Goal: Information Seeking & Learning: Learn about a topic

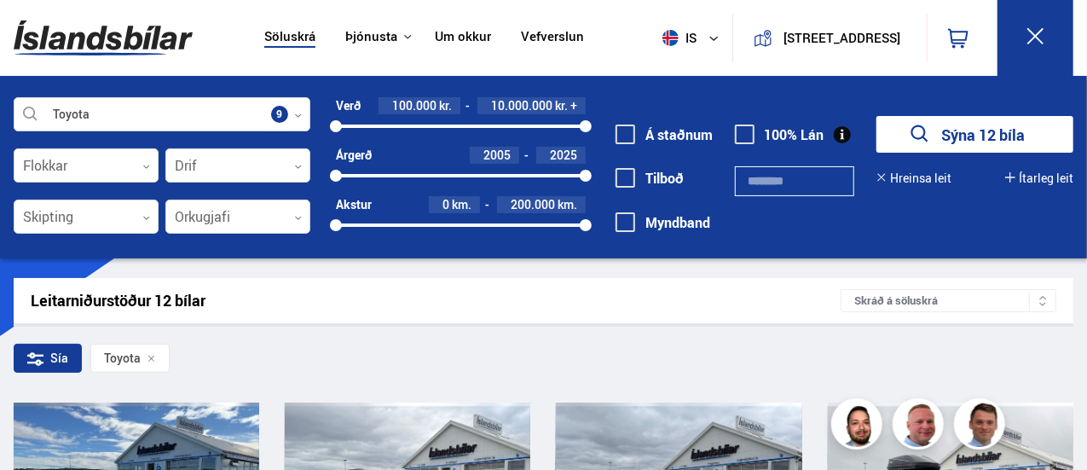
click at [1033, 176] on button "Ítarleg leit" at bounding box center [1039, 178] width 68 height 14
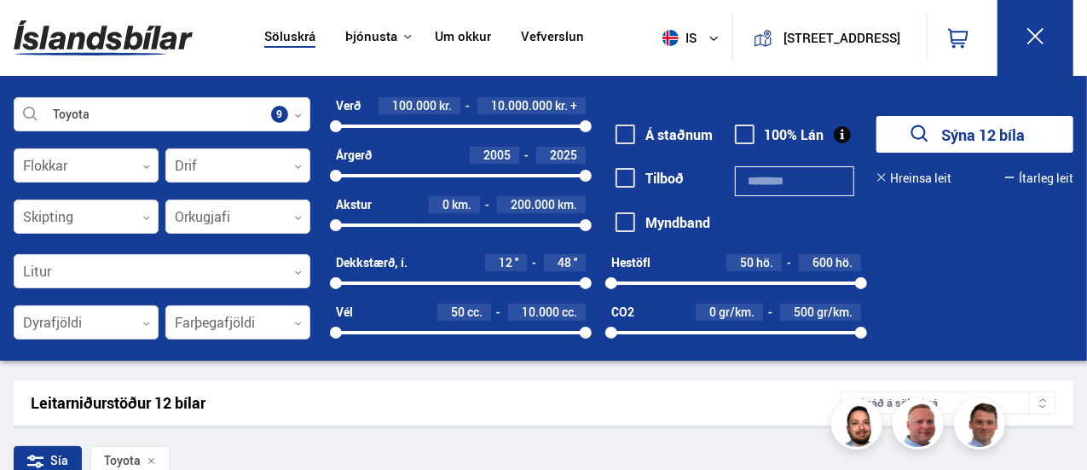
click at [294, 34] on link "Söluskrá" at bounding box center [289, 38] width 51 height 18
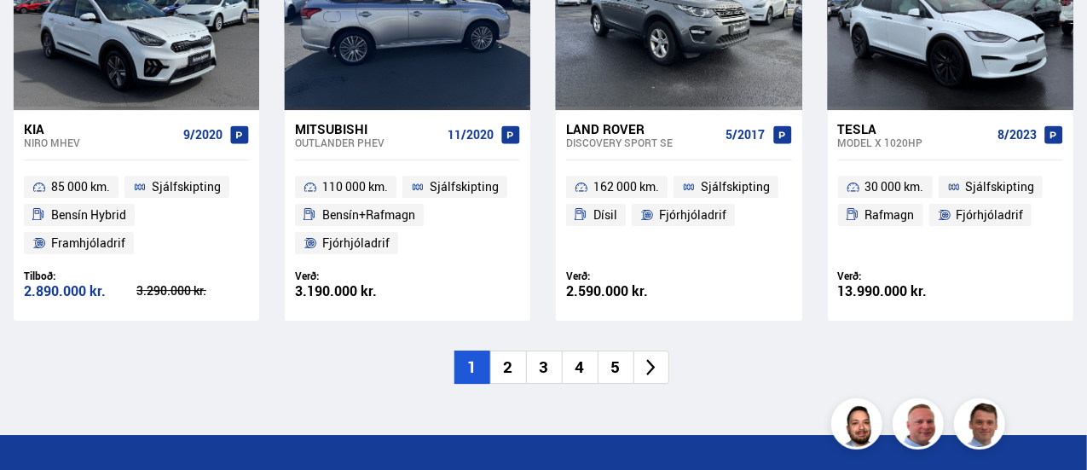
scroll to position [2728, 0]
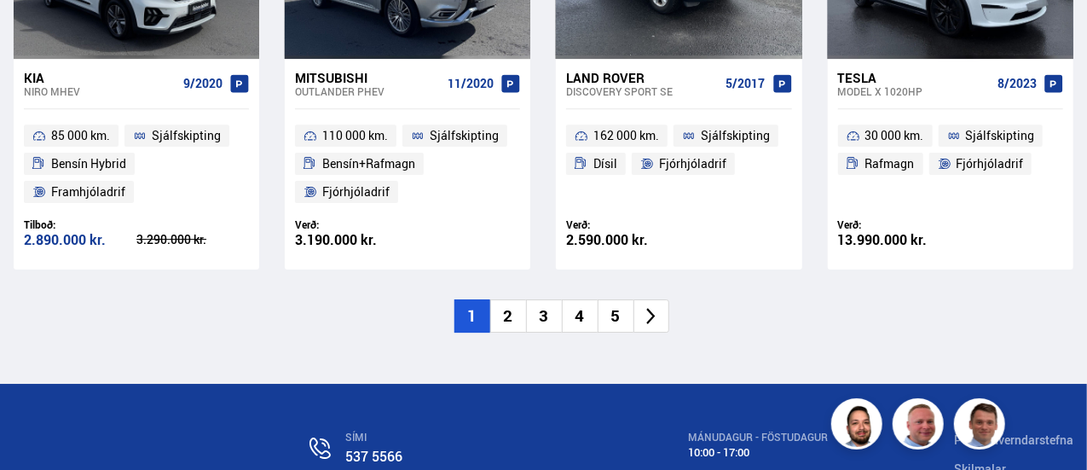
click at [506, 299] on li "2" at bounding box center [508, 315] width 36 height 33
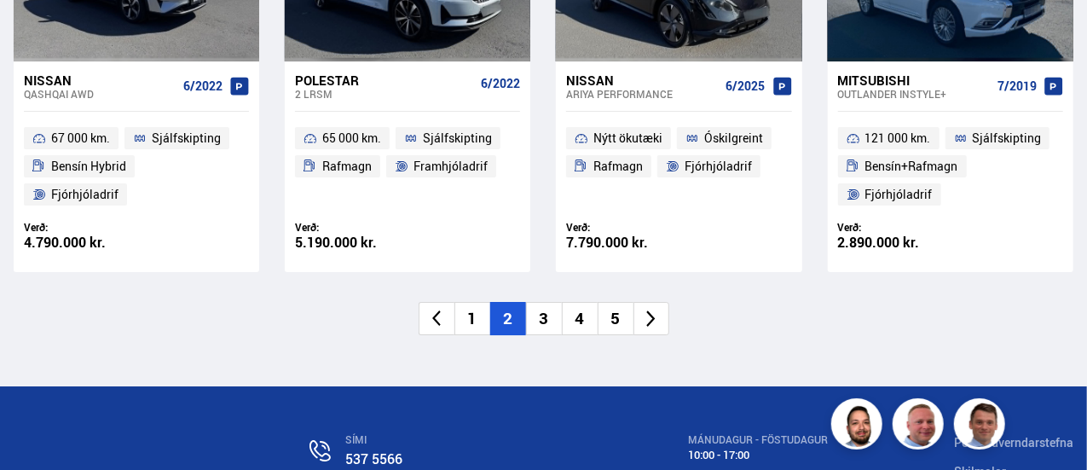
scroll to position [2814, 0]
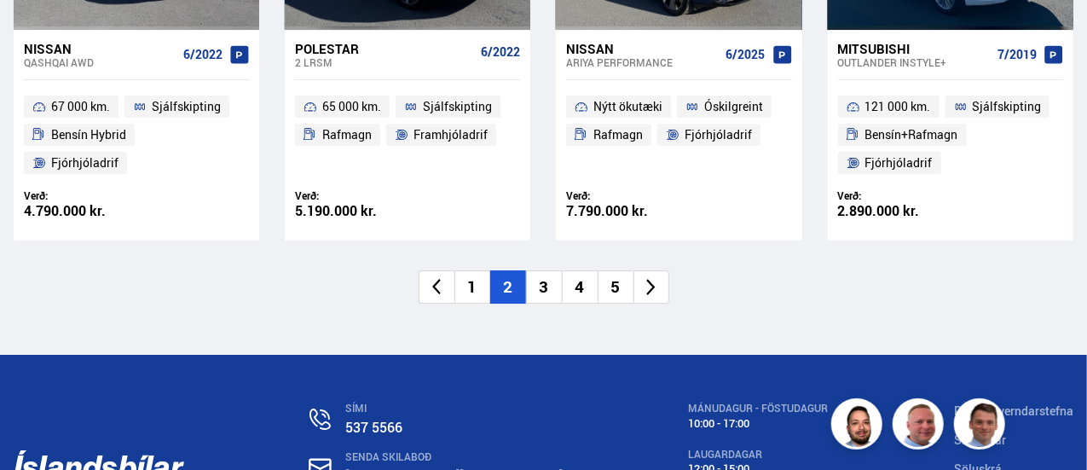
click at [541, 283] on li "3" at bounding box center [544, 286] width 36 height 33
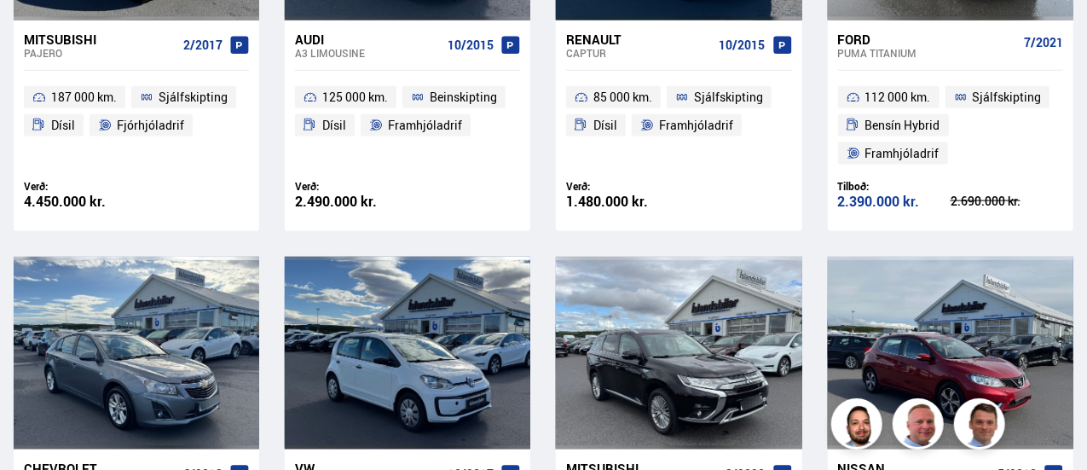
scroll to position [153, 0]
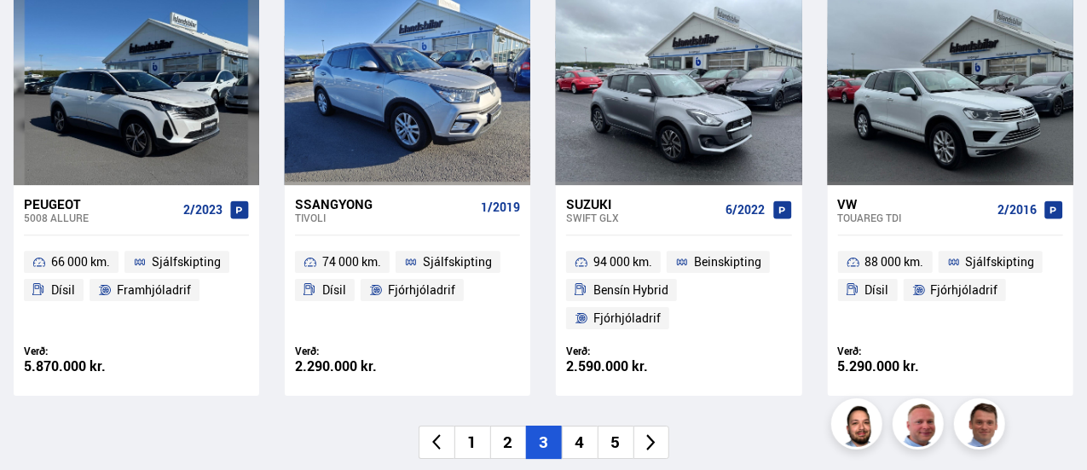
scroll to position [2728, 0]
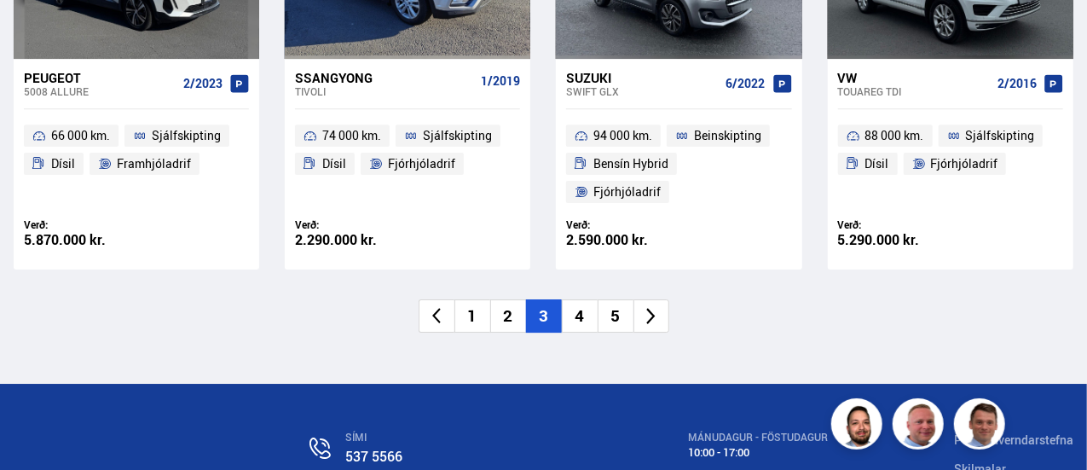
click at [578, 299] on li "4" at bounding box center [580, 315] width 36 height 33
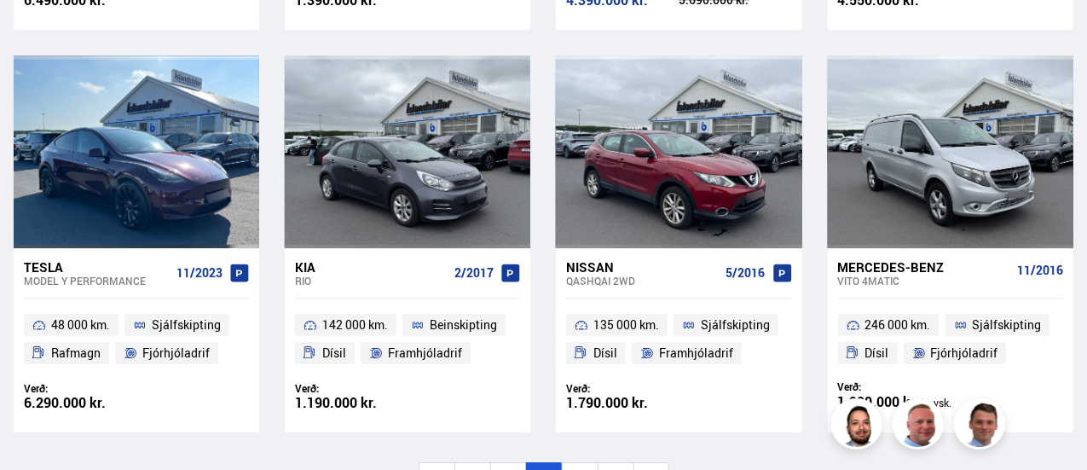
scroll to position [2728, 0]
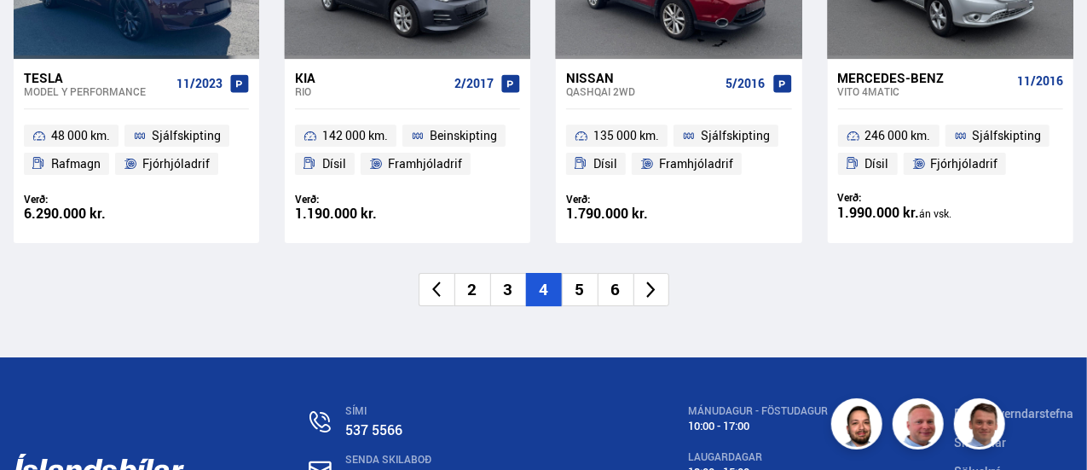
click at [579, 286] on li "5" at bounding box center [580, 289] width 36 height 33
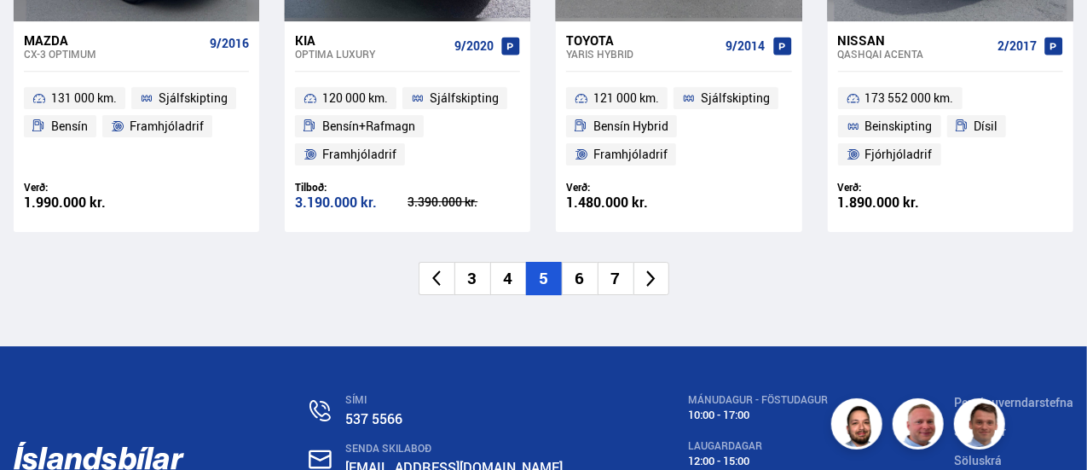
scroll to position [2814, 0]
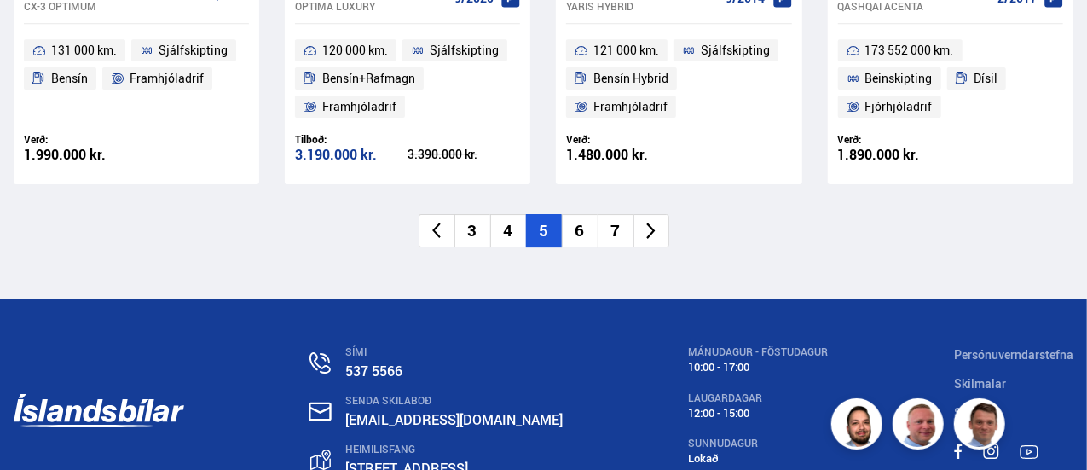
click at [582, 229] on li "6" at bounding box center [580, 230] width 36 height 33
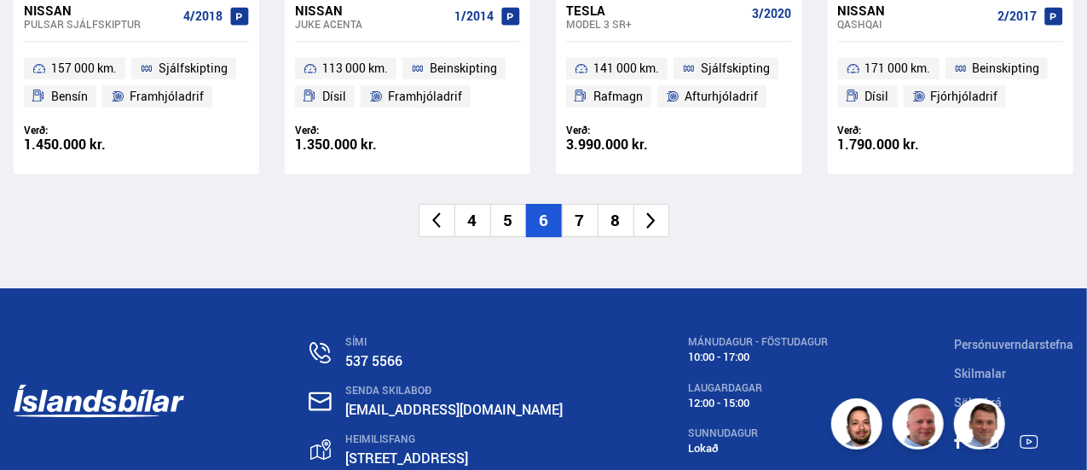
scroll to position [2814, 0]
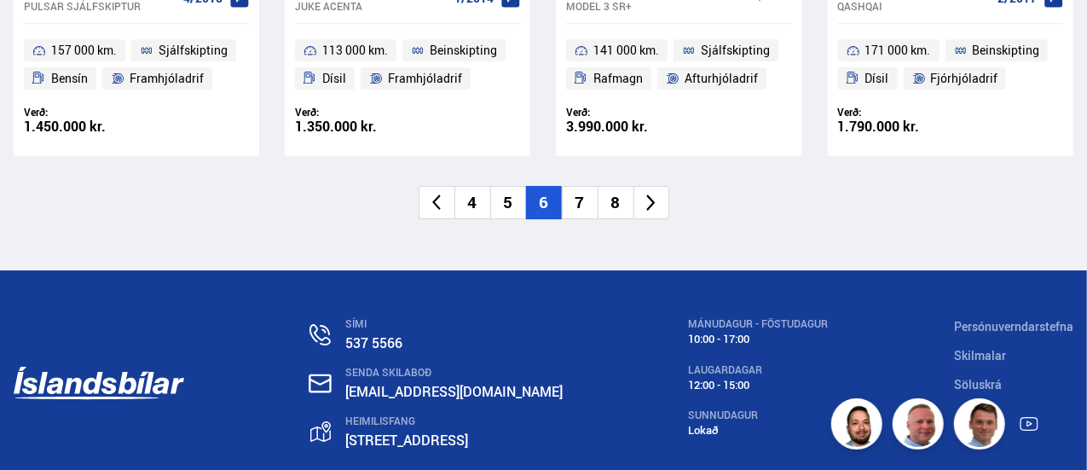
click at [583, 200] on li "7" at bounding box center [580, 202] width 36 height 33
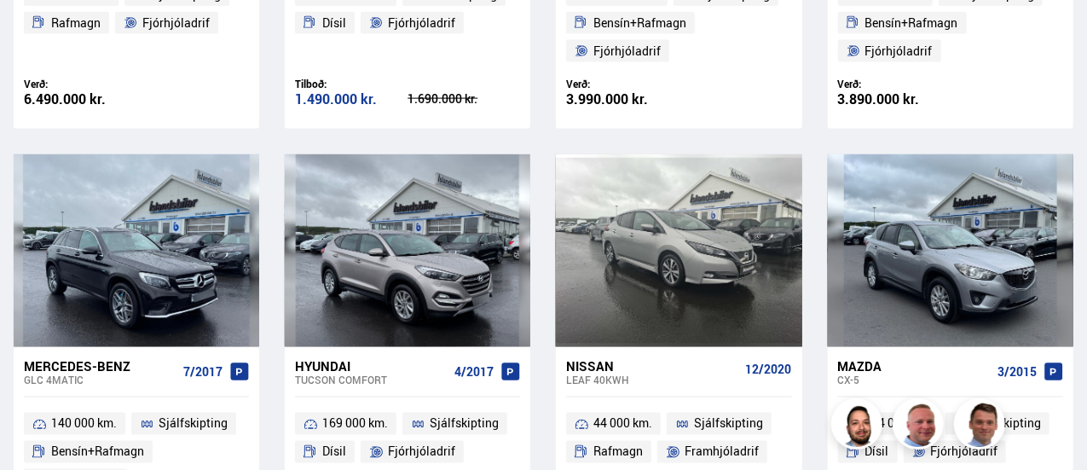
scroll to position [935, 0]
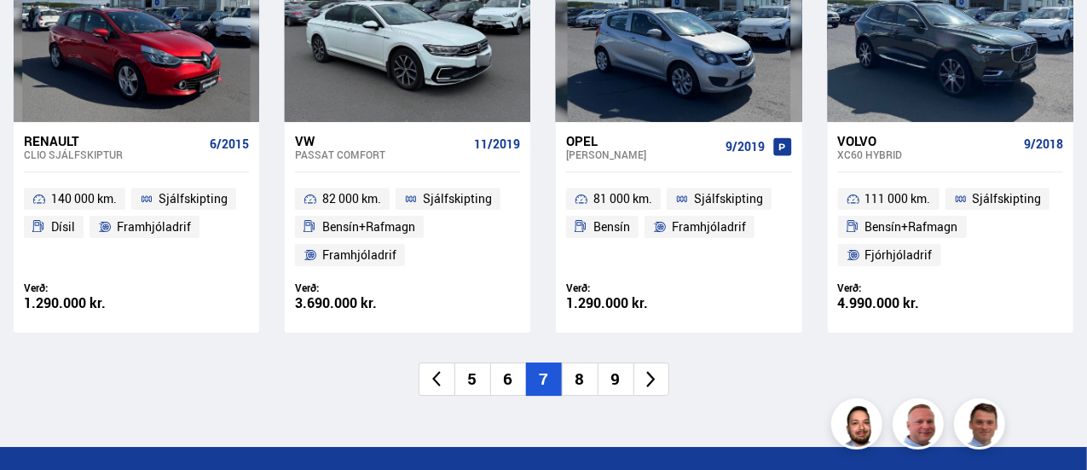
scroll to position [2728, 0]
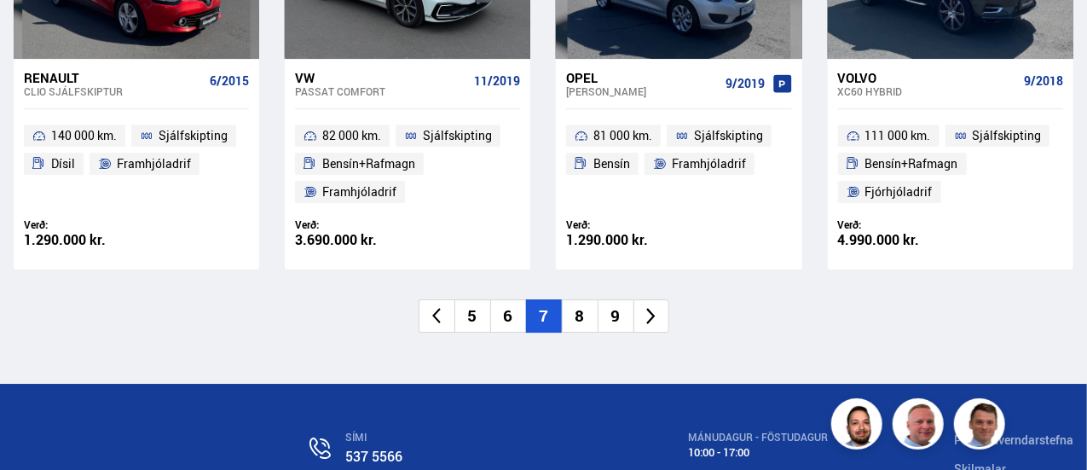
click at [577, 299] on li "8" at bounding box center [580, 315] width 36 height 33
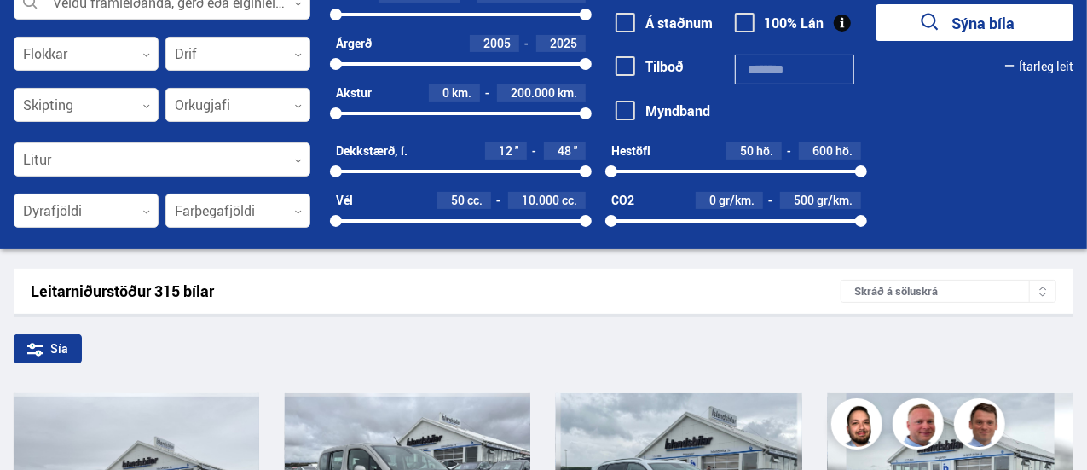
scroll to position [45, 0]
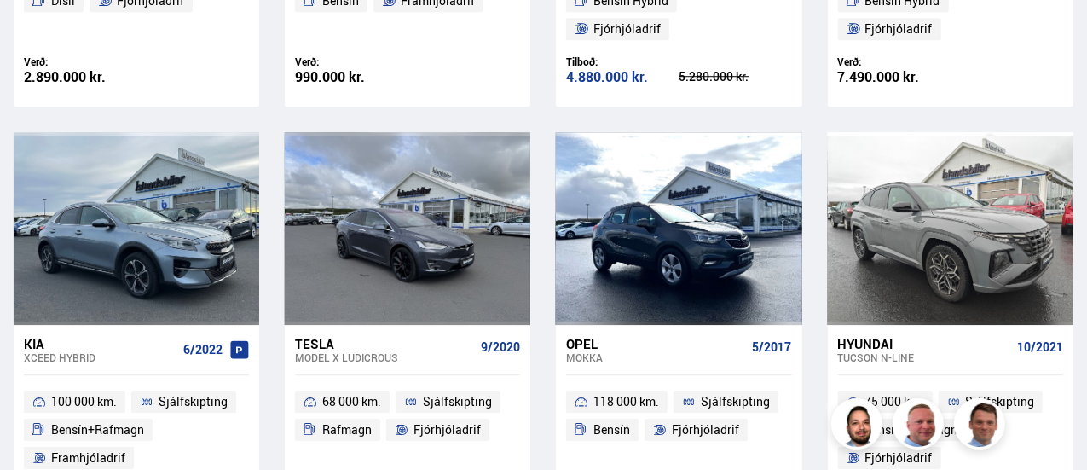
scroll to position [2643, 0]
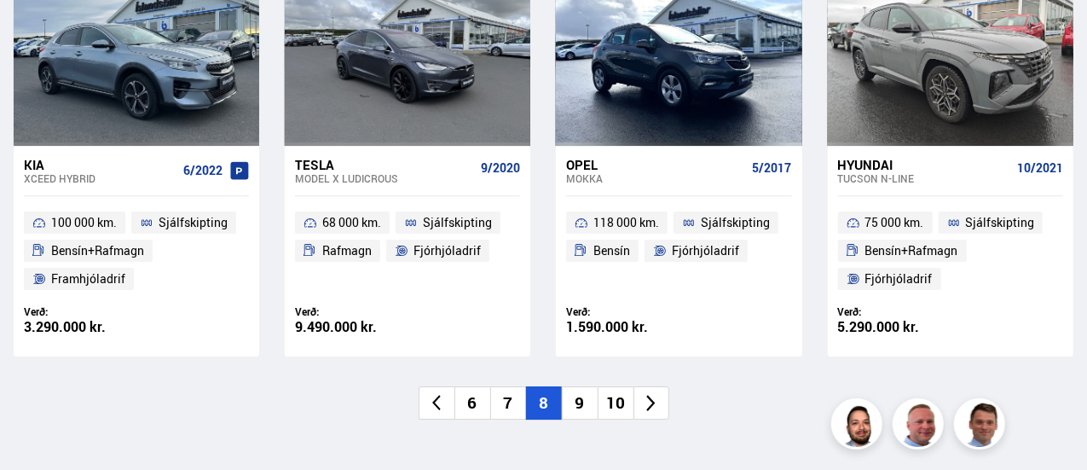
click at [579, 386] on li "9" at bounding box center [580, 402] width 36 height 33
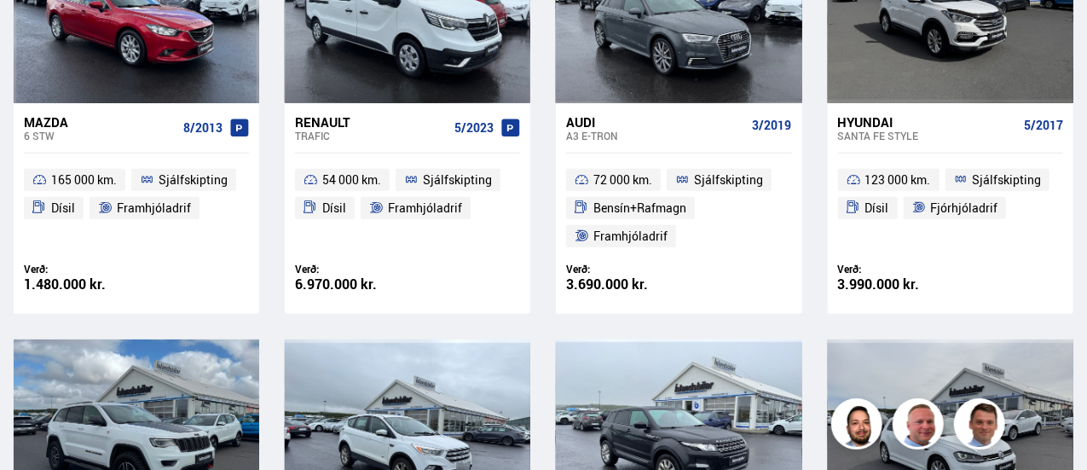
scroll to position [287, 0]
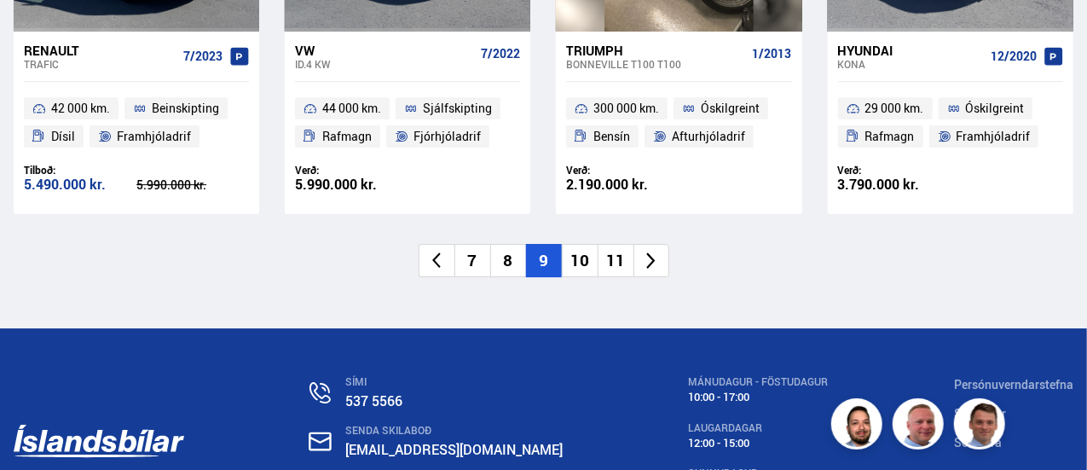
scroll to position [2814, 0]
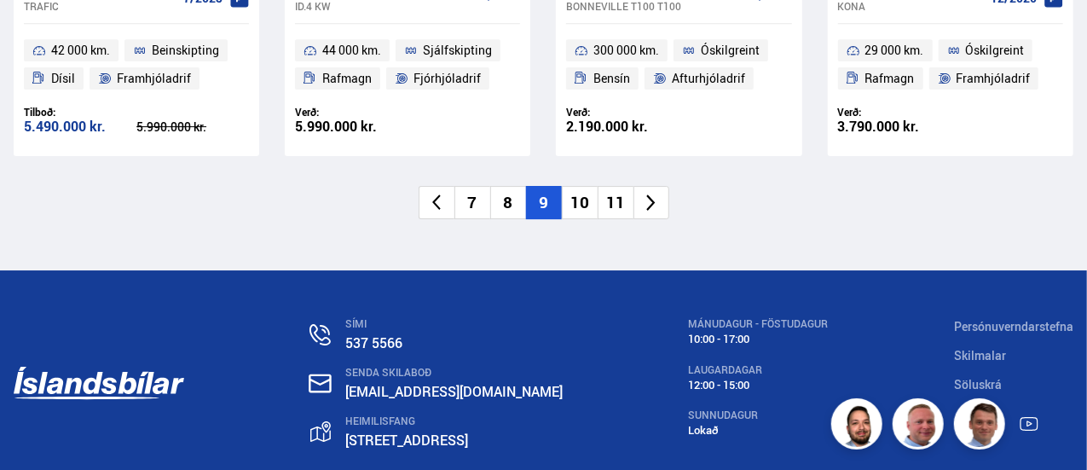
click at [581, 199] on li "10" at bounding box center [580, 202] width 36 height 33
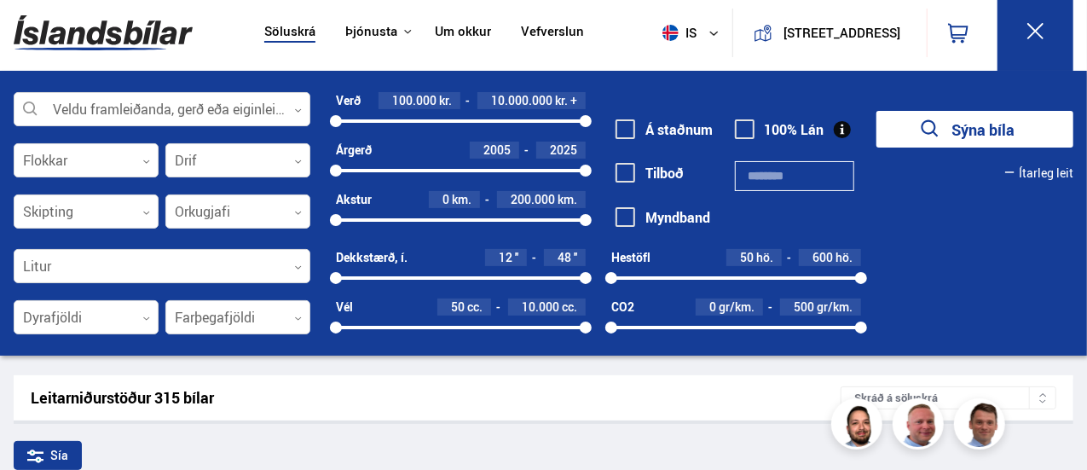
scroll to position [0, 0]
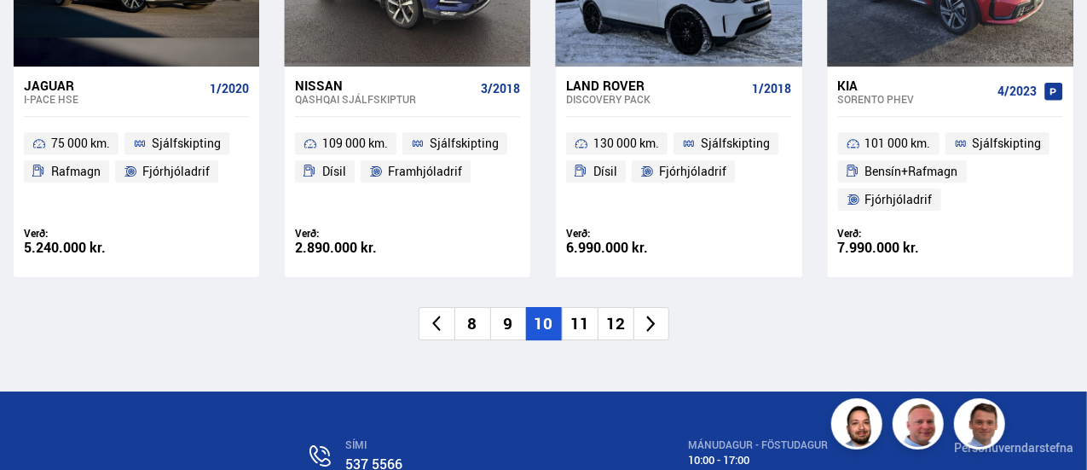
scroll to position [2814, 0]
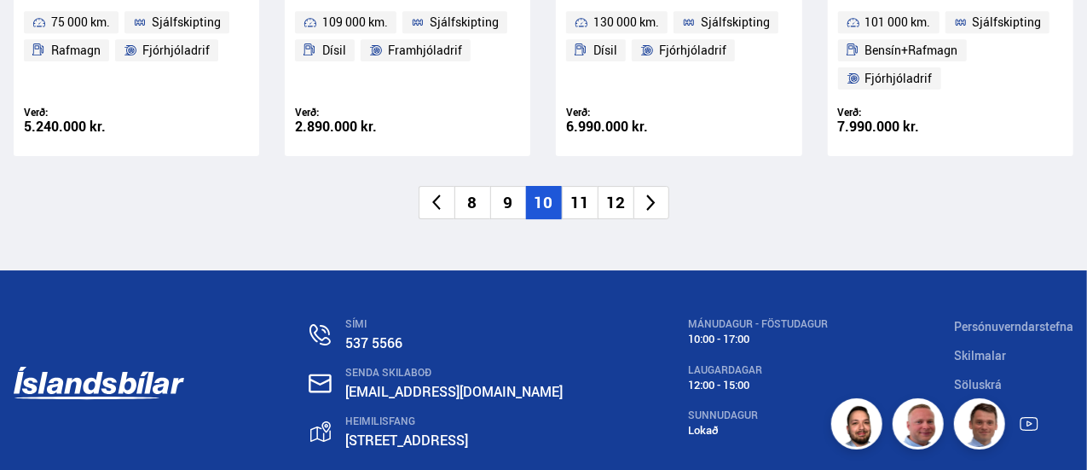
click at [578, 205] on li "11" at bounding box center [580, 202] width 36 height 33
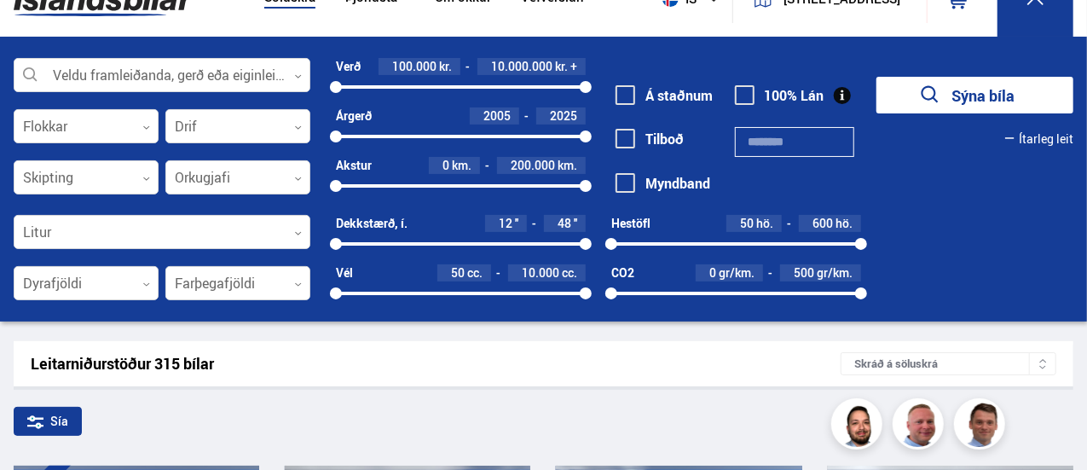
scroll to position [8, 0]
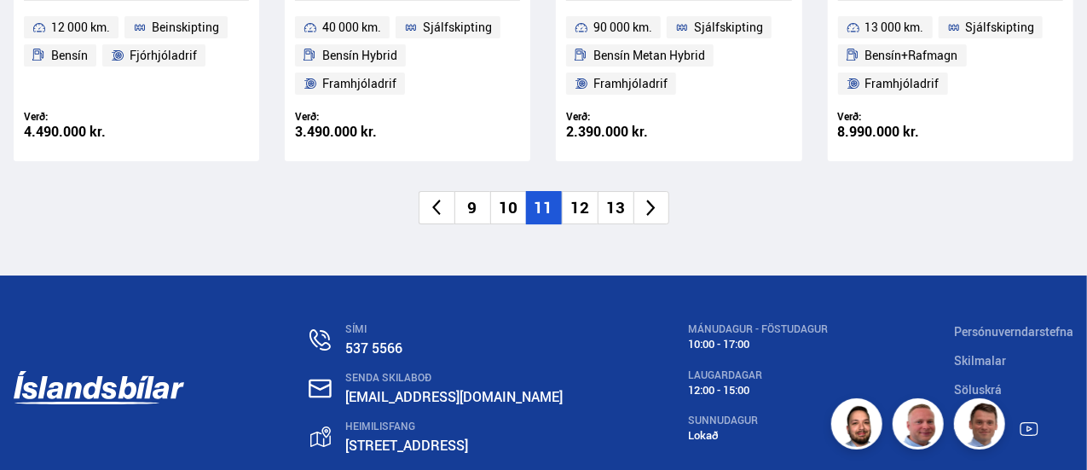
scroll to position [2964, 0]
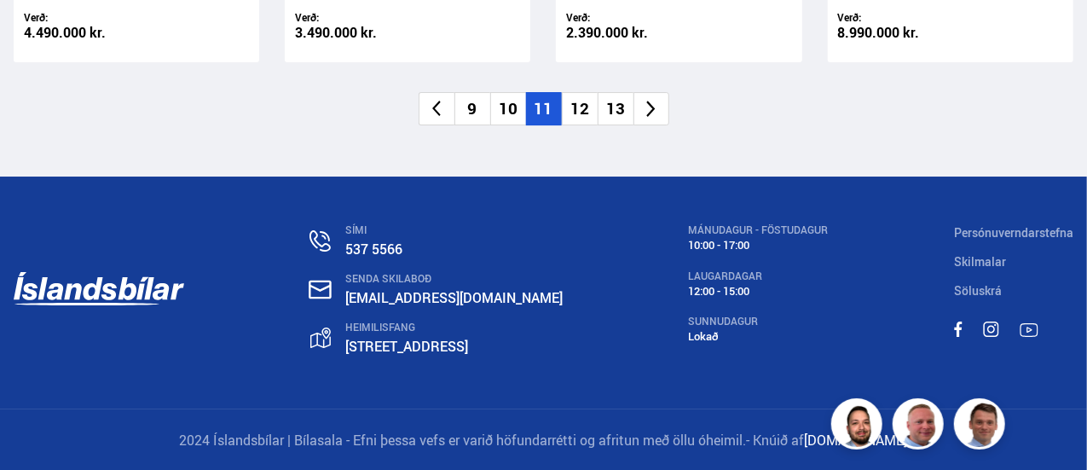
click at [579, 105] on li "12" at bounding box center [580, 108] width 36 height 33
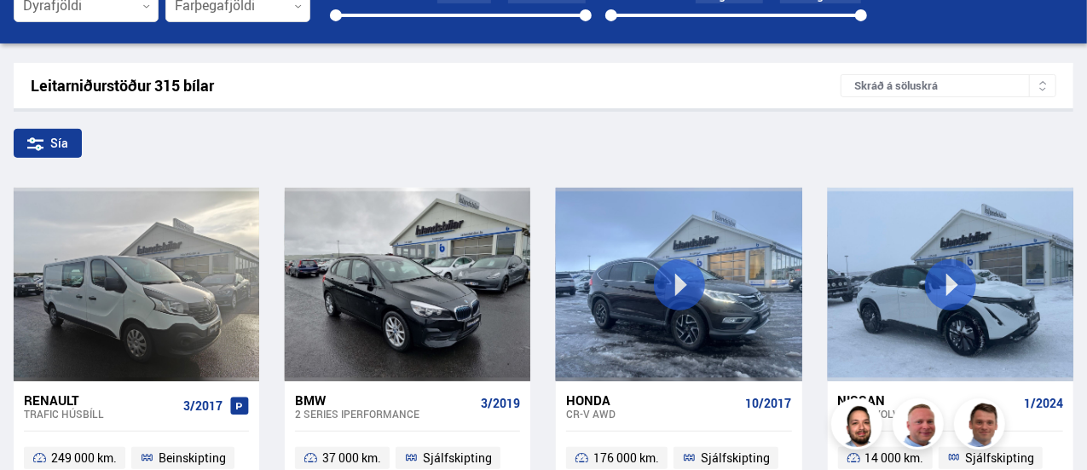
scroll to position [341, 0]
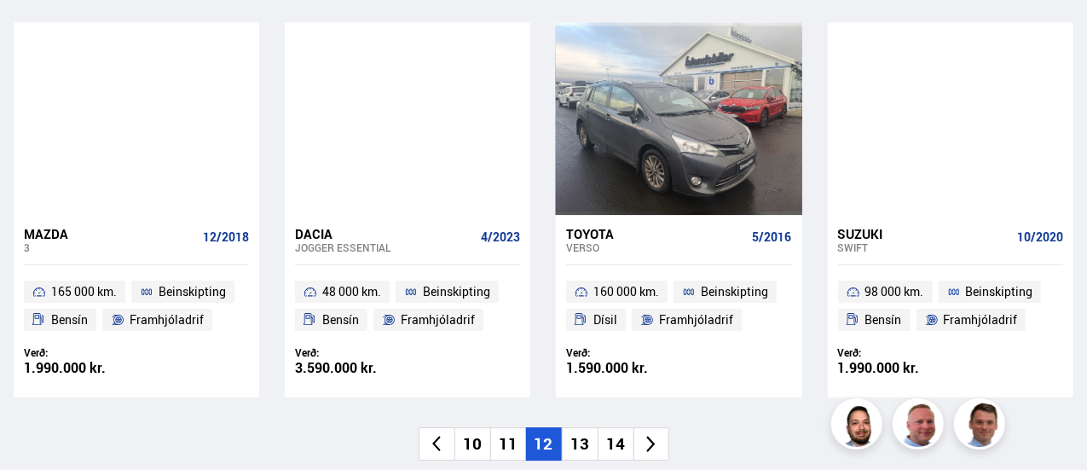
scroll to position [2728, 0]
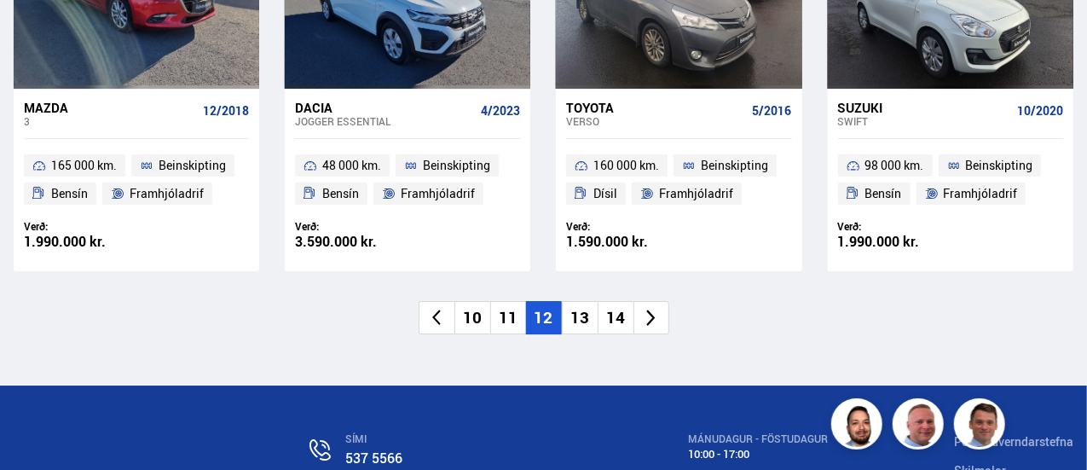
click at [584, 301] on li "13" at bounding box center [580, 317] width 36 height 33
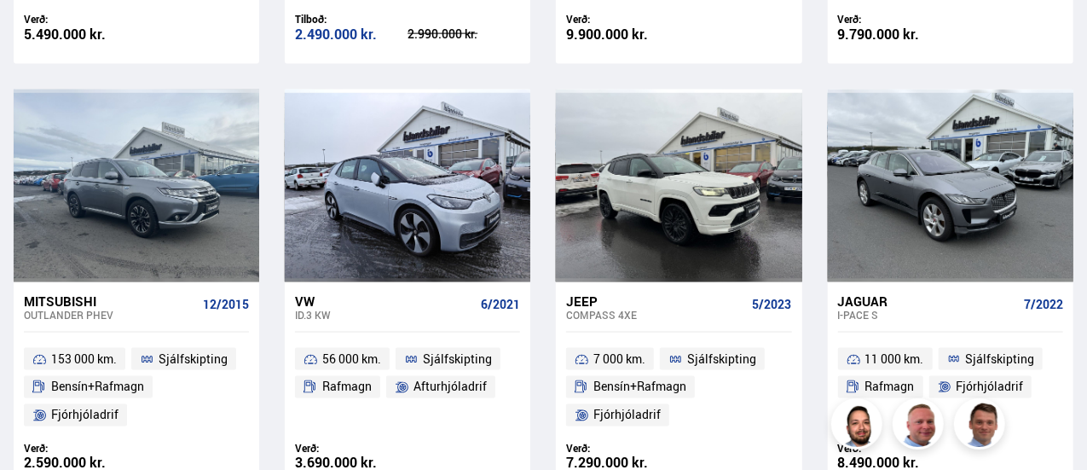
scroll to position [78, 0]
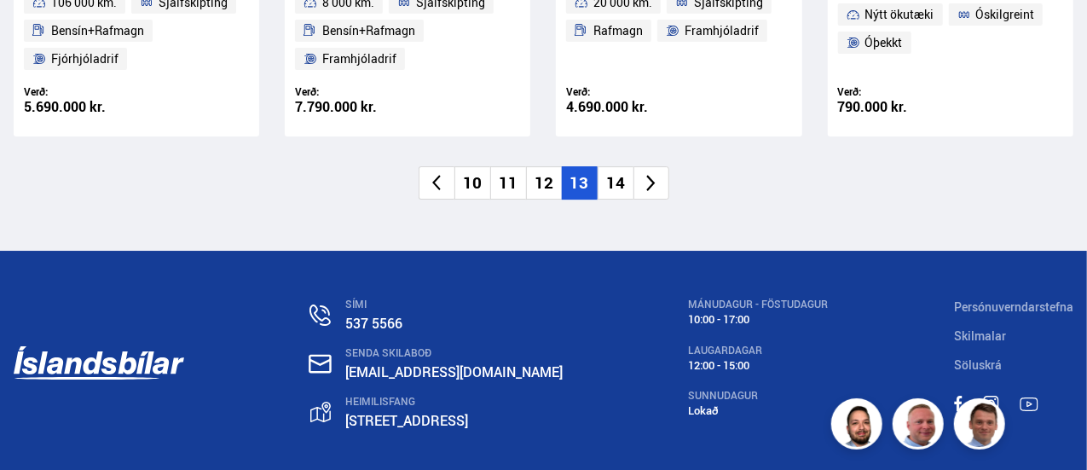
scroll to position [2899, 0]
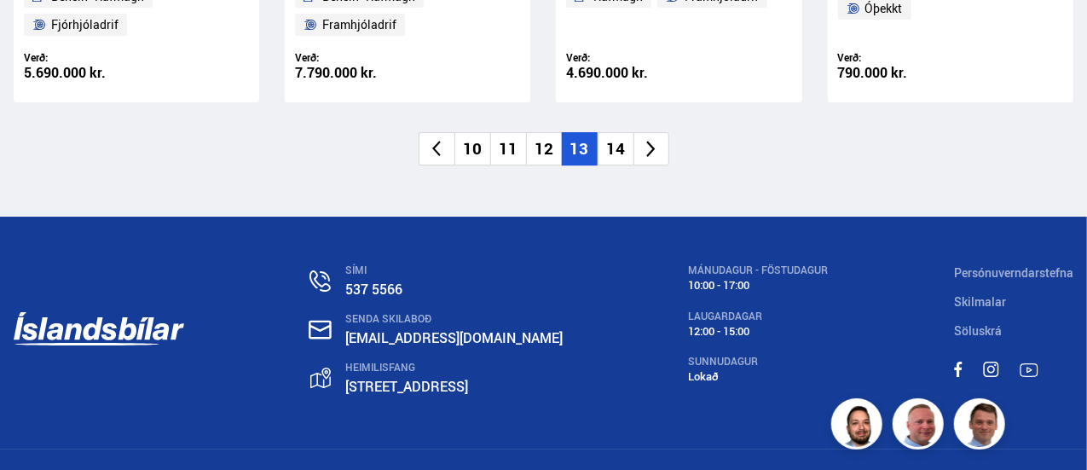
click at [616, 150] on li "14" at bounding box center [616, 148] width 36 height 33
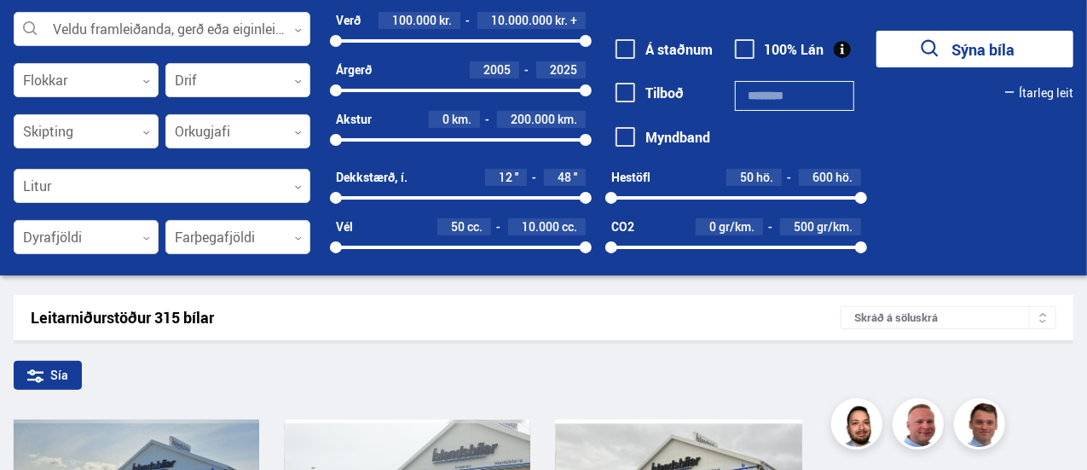
scroll to position [26, 0]
